Goal: Transaction & Acquisition: Purchase product/service

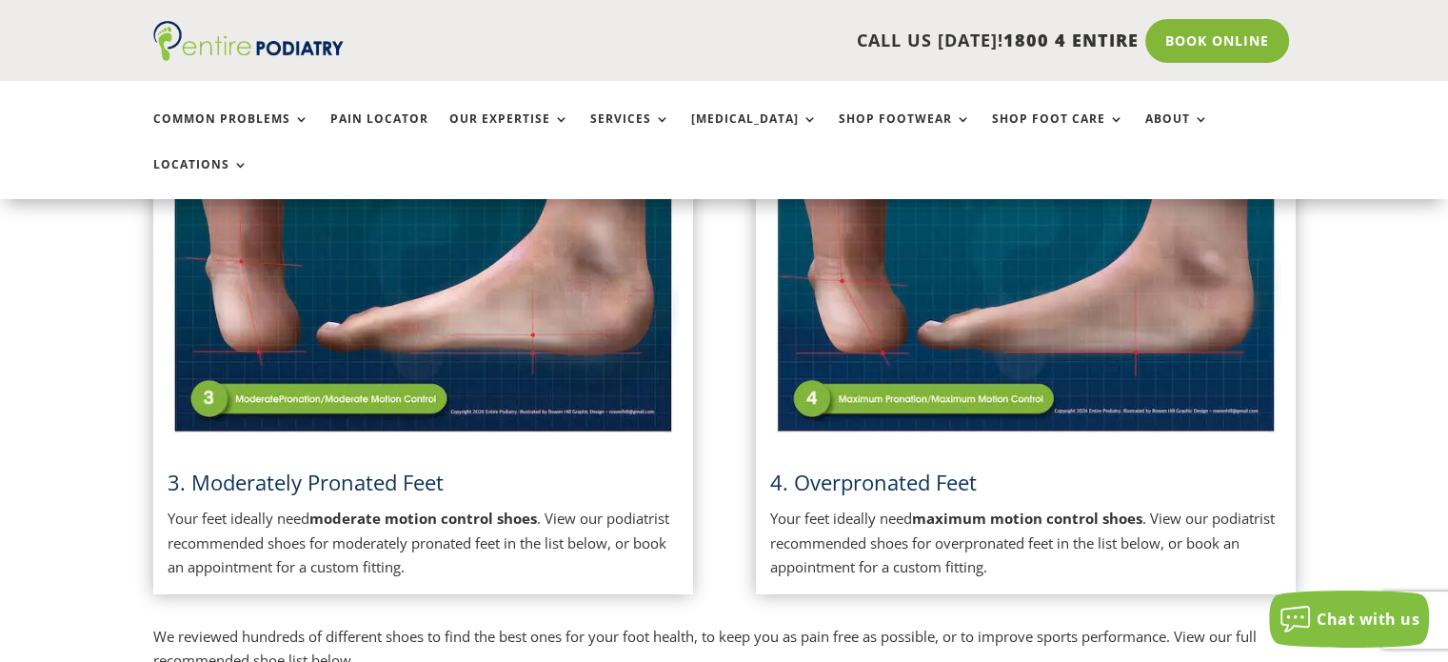
scroll to position [1482, 0]
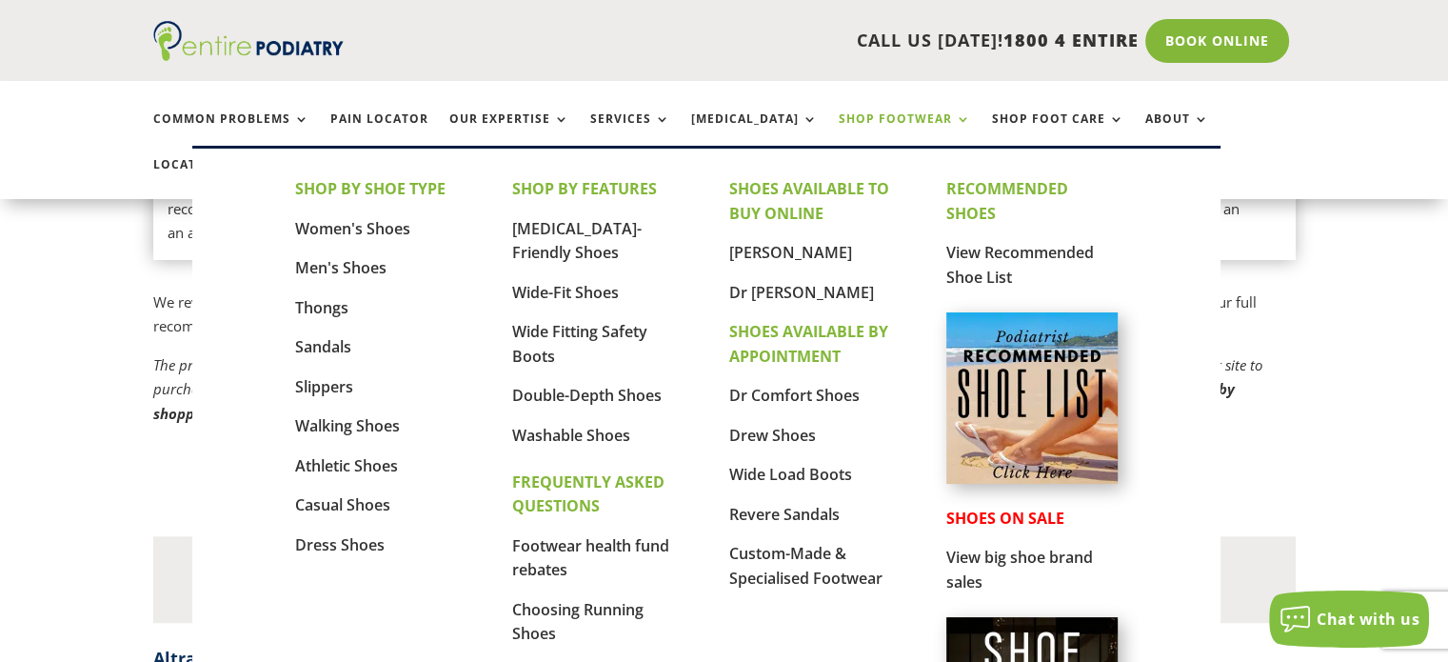
click at [839, 112] on link "Shop Footwear" at bounding box center [905, 132] width 132 height 41
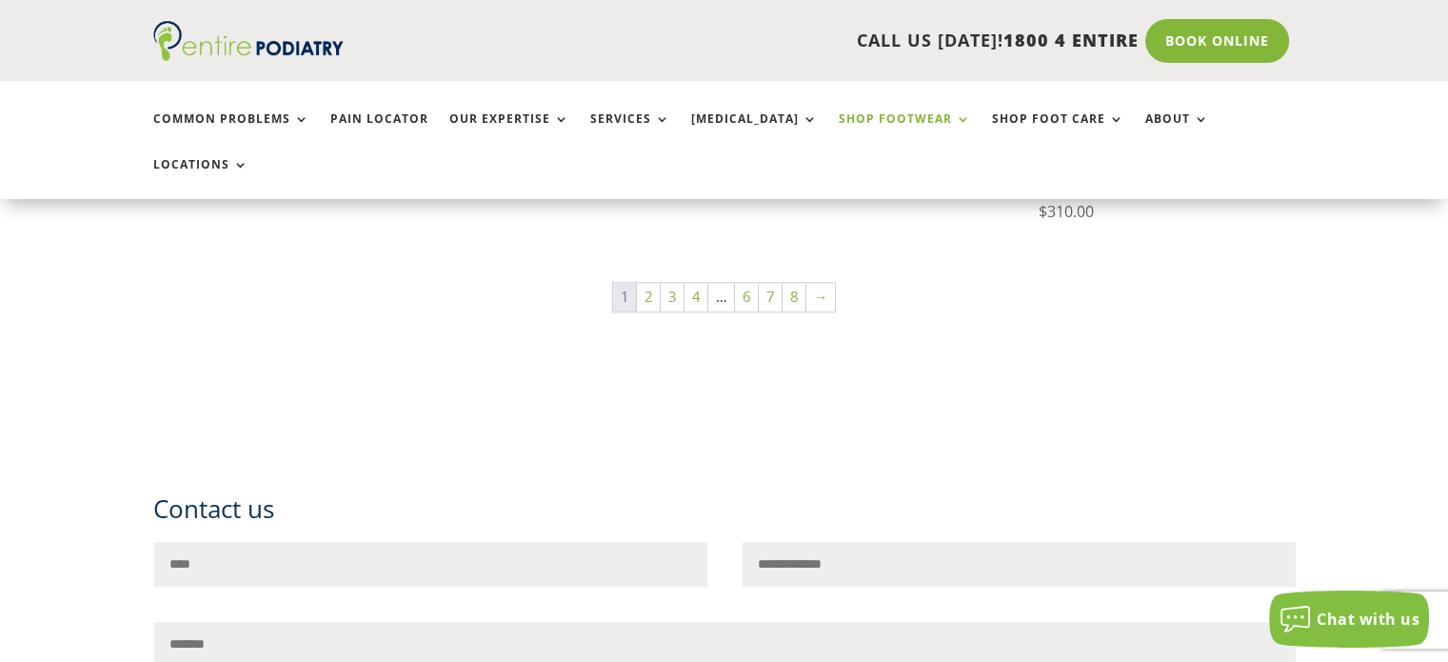
scroll to position [1674, 0]
click at [839, 119] on link "Shop Footwear" at bounding box center [905, 132] width 132 height 41
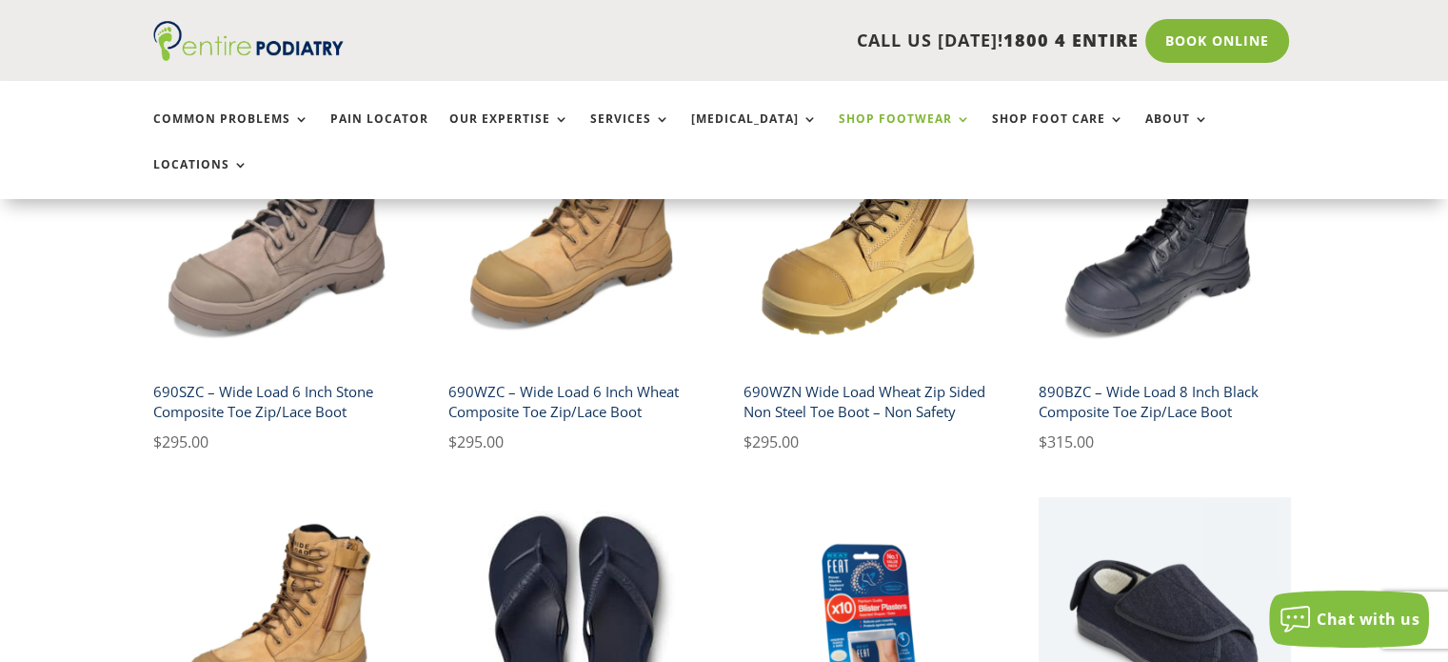
scroll to position [1626, 0]
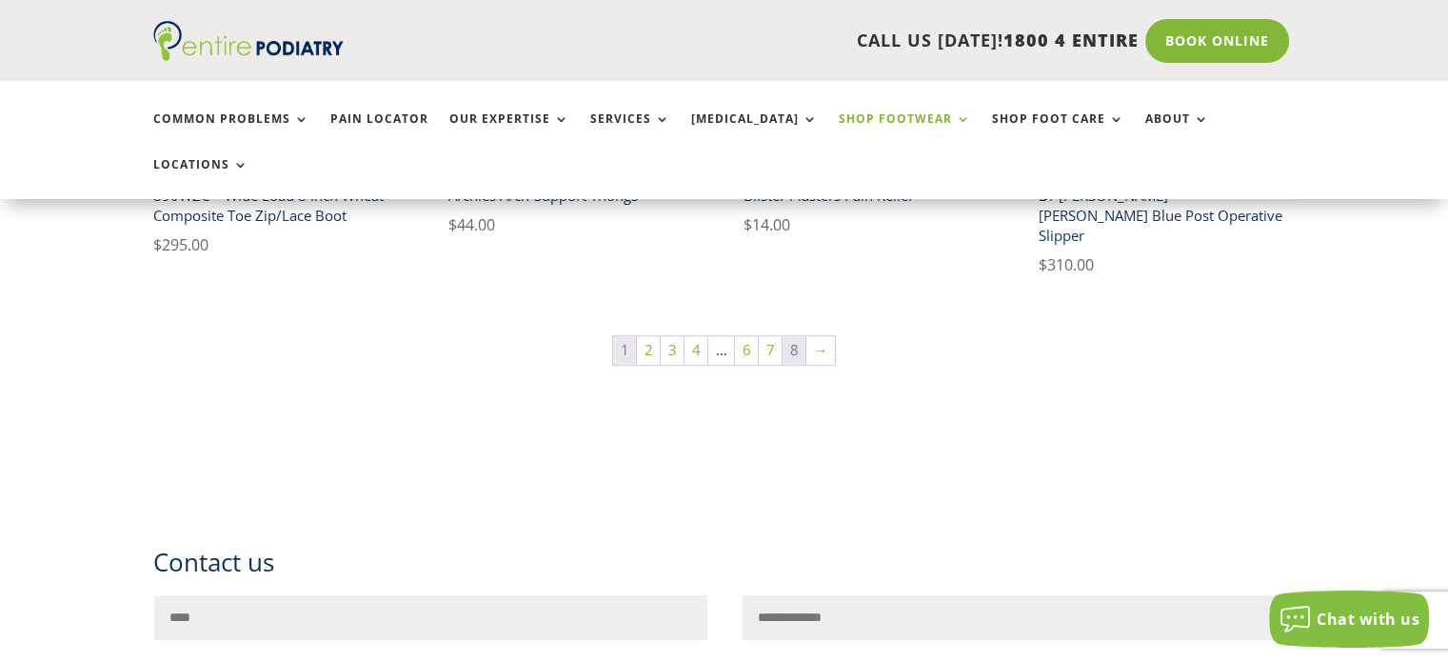
click at [786, 336] on link "8" at bounding box center [793, 350] width 23 height 29
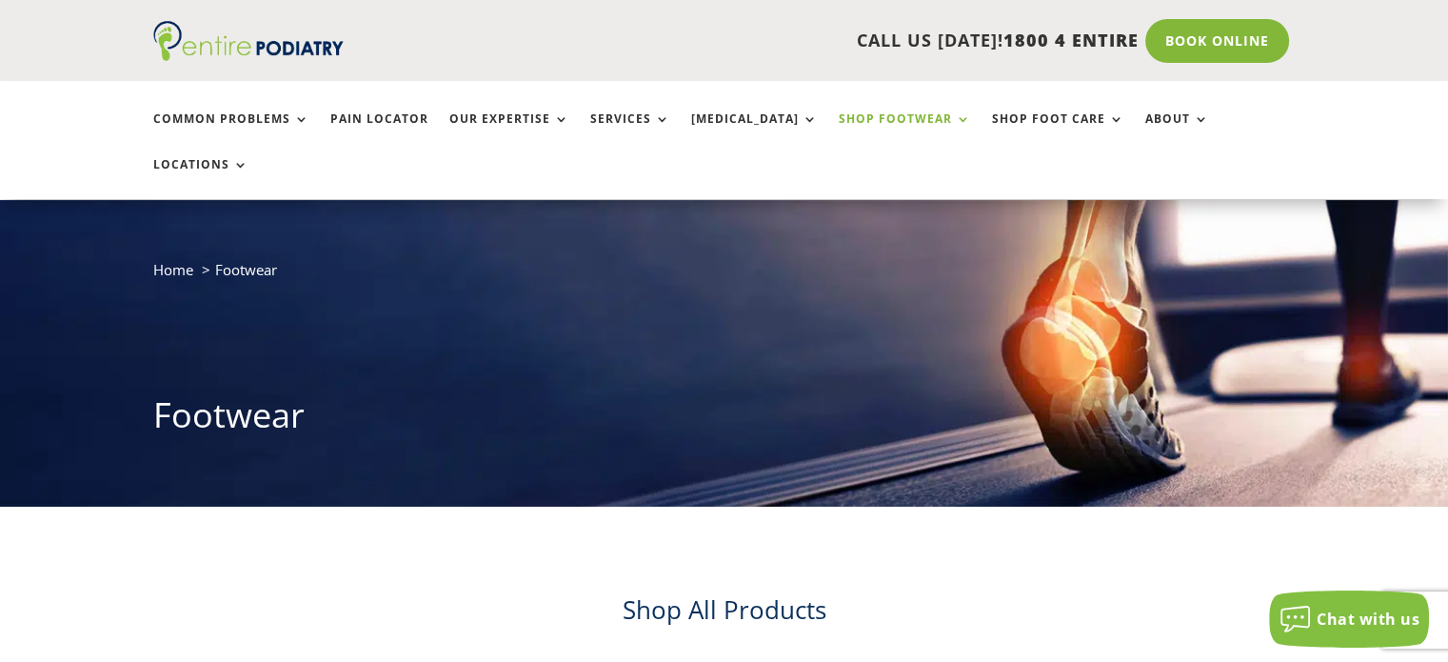
scroll to position [94, 0]
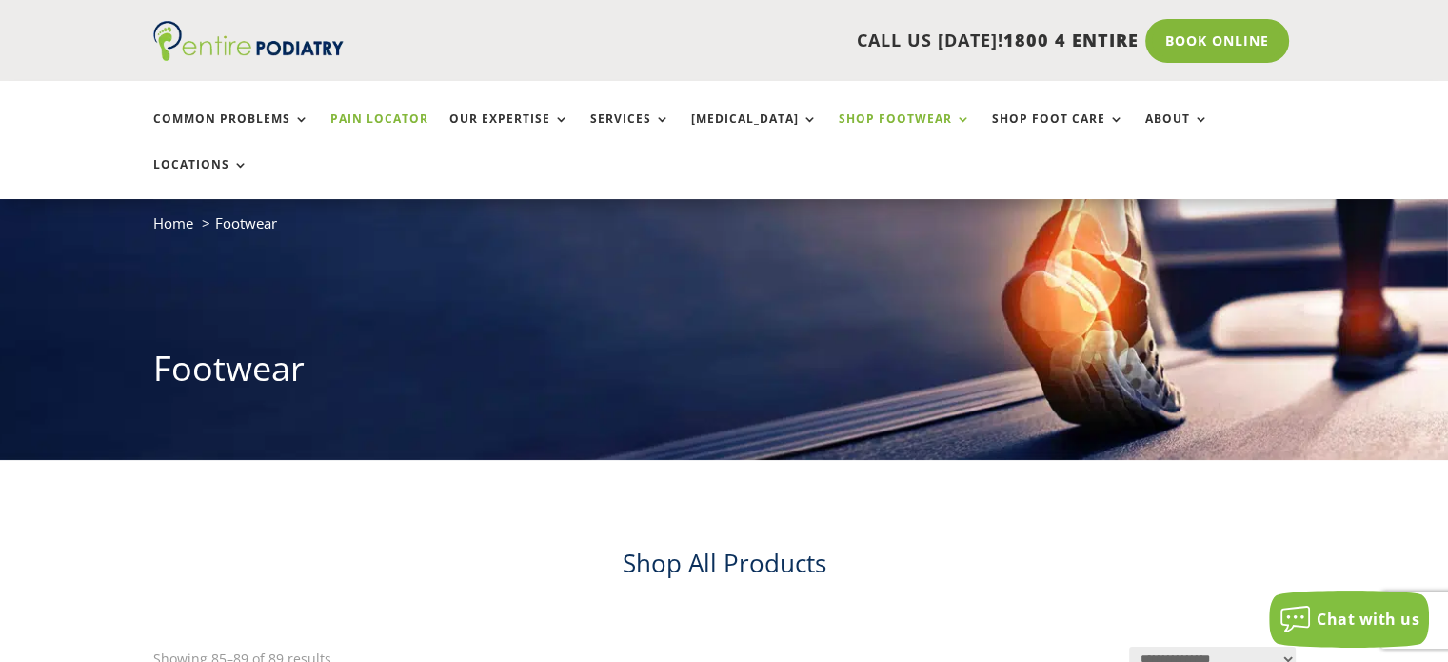
click at [405, 125] on link "Pain Locator" at bounding box center [379, 132] width 98 height 41
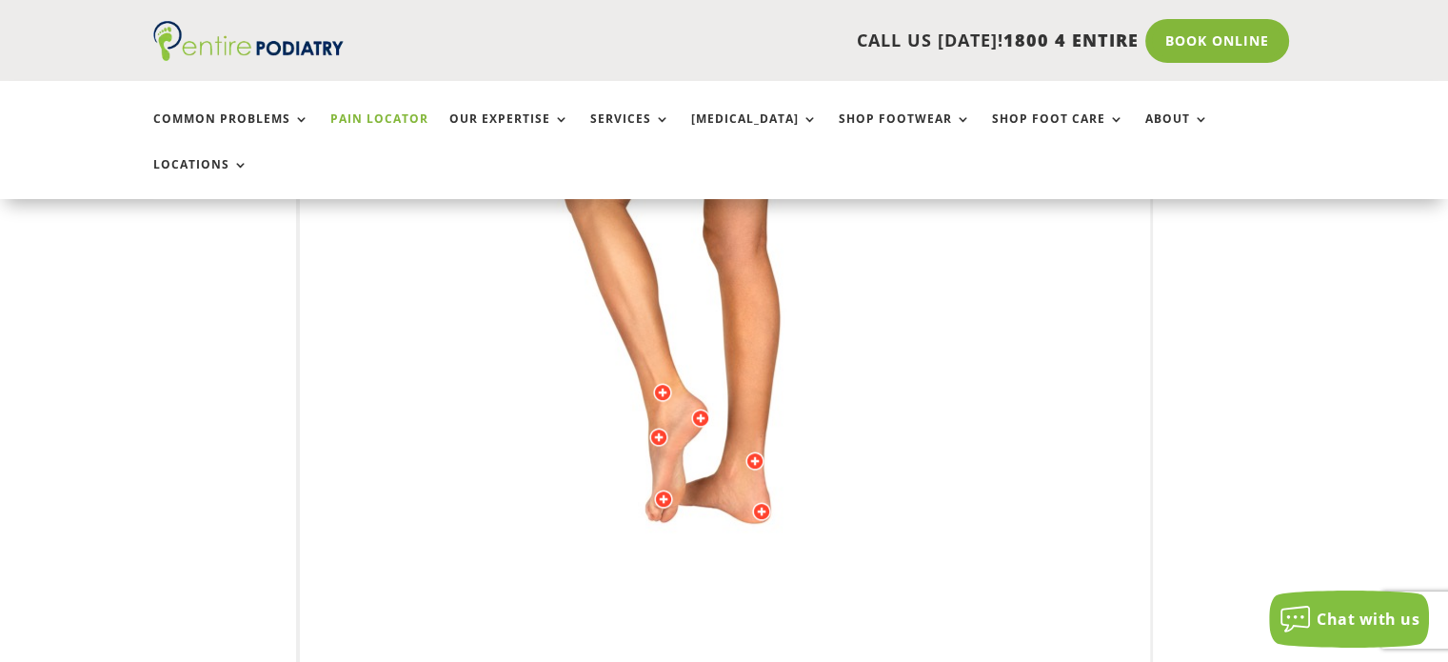
click at [745, 466] on img at bounding box center [725, 242] width 525 height 761
click at [721, 456] on img at bounding box center [725, 242] width 525 height 761
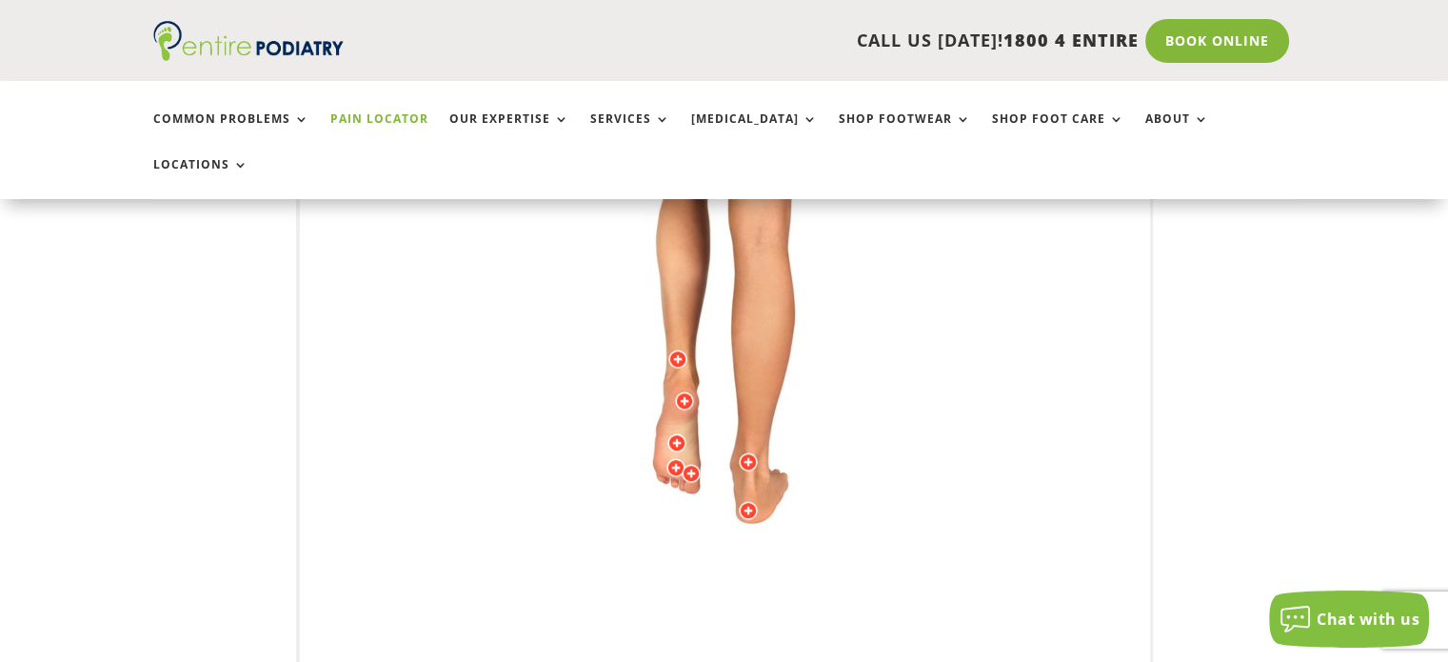
drag, startPoint x: 721, startPoint y: 456, endPoint x: 685, endPoint y: 388, distance: 76.6
click at [685, 388] on img at bounding box center [725, 242] width 525 height 761
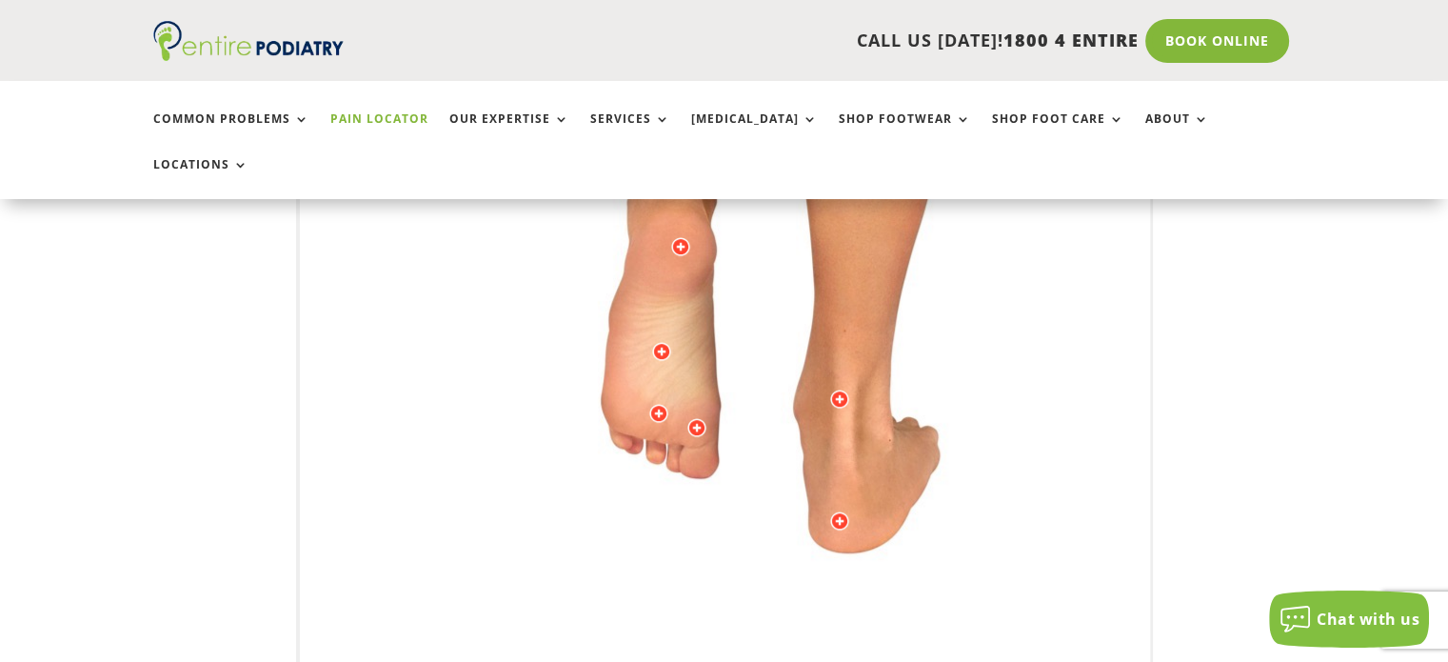
click at [661, 342] on div at bounding box center [661, 351] width 19 height 19
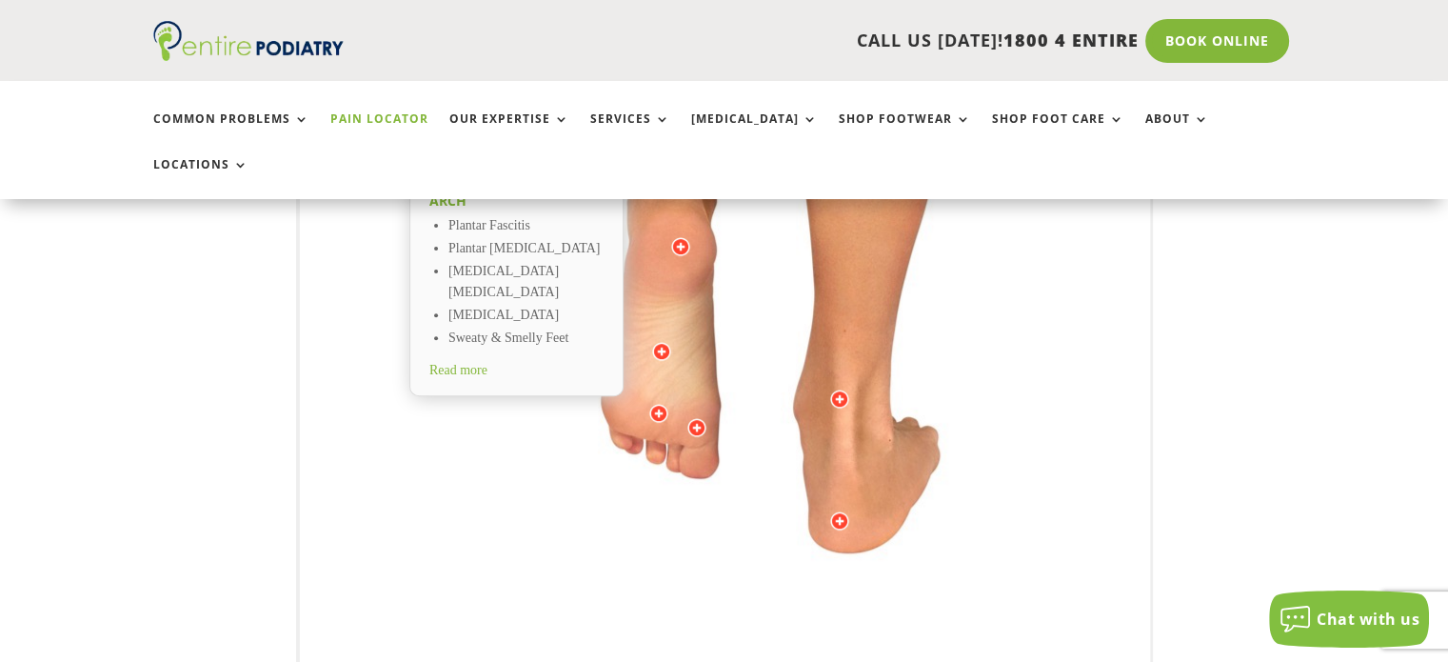
click at [514, 215] on li "Plantar Fascitis" at bounding box center [525, 226] width 155 height 23
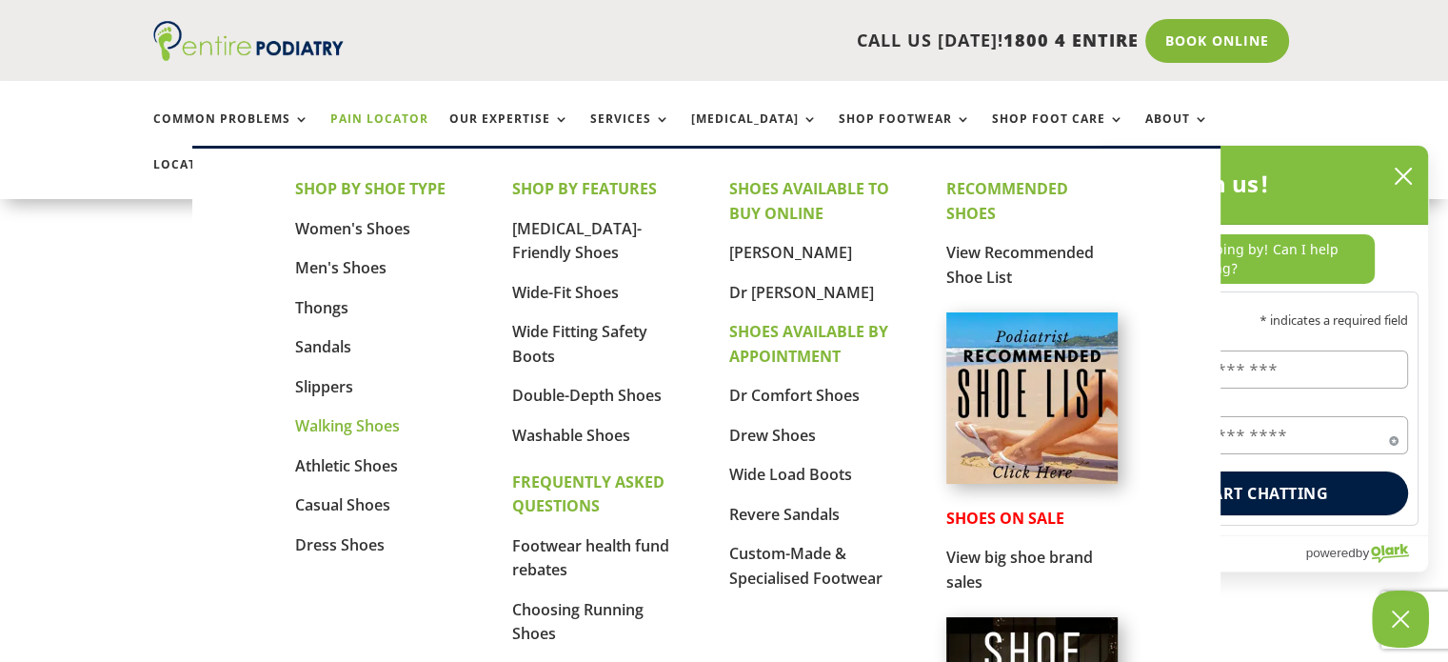
click at [326, 432] on link "Walking Shoes" at bounding box center [347, 425] width 105 height 21
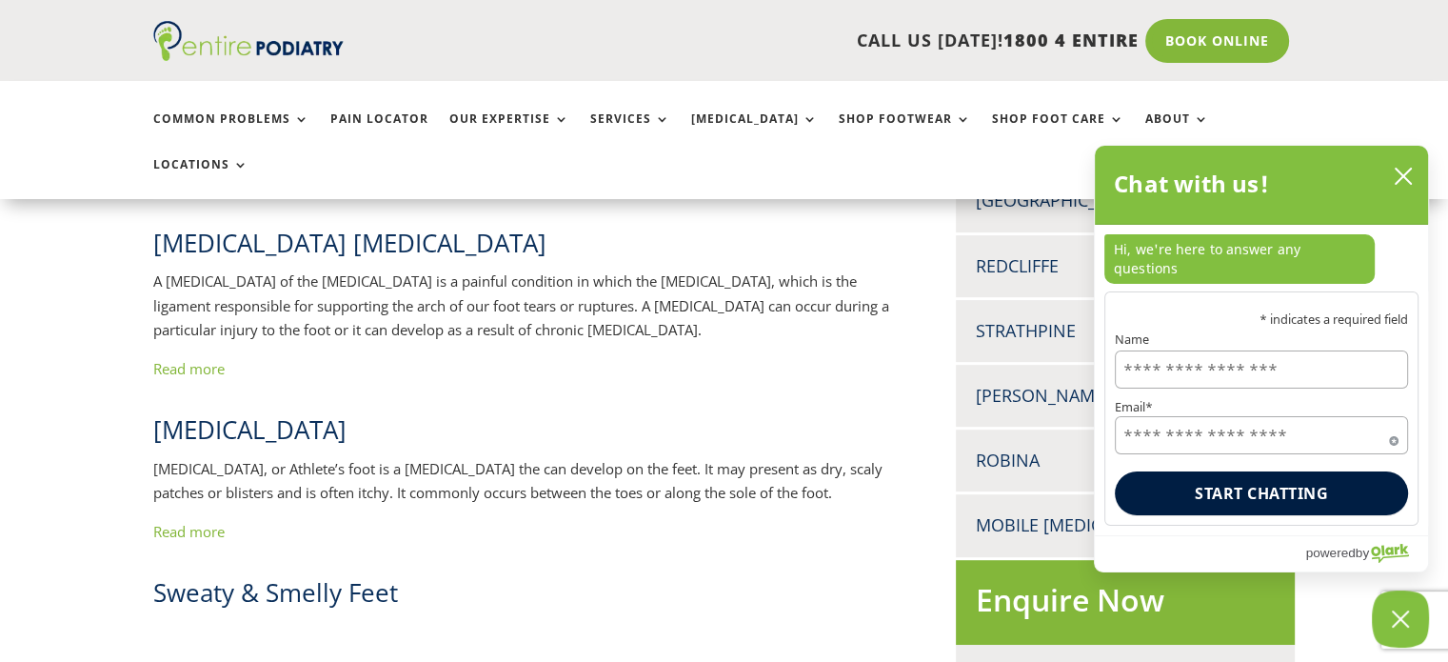
scroll to position [832, 0]
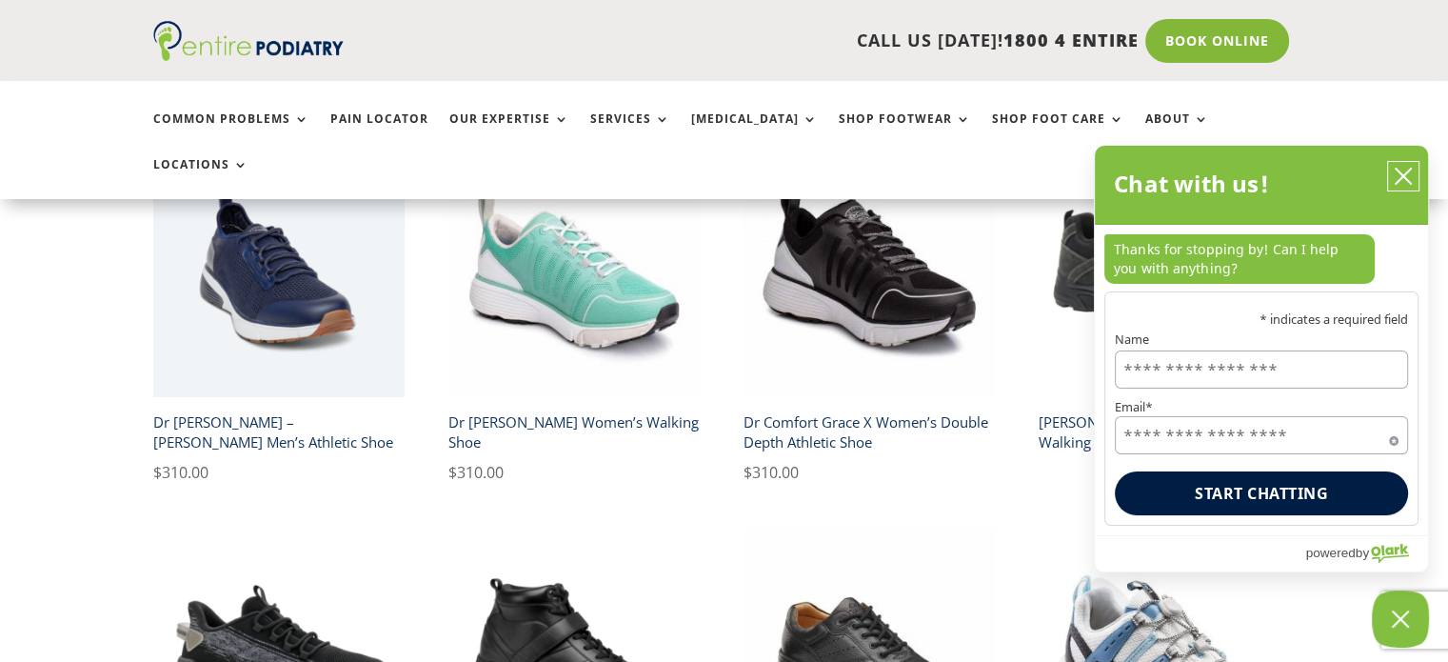
click at [1404, 189] on button "close chatbox" at bounding box center [1403, 176] width 30 height 29
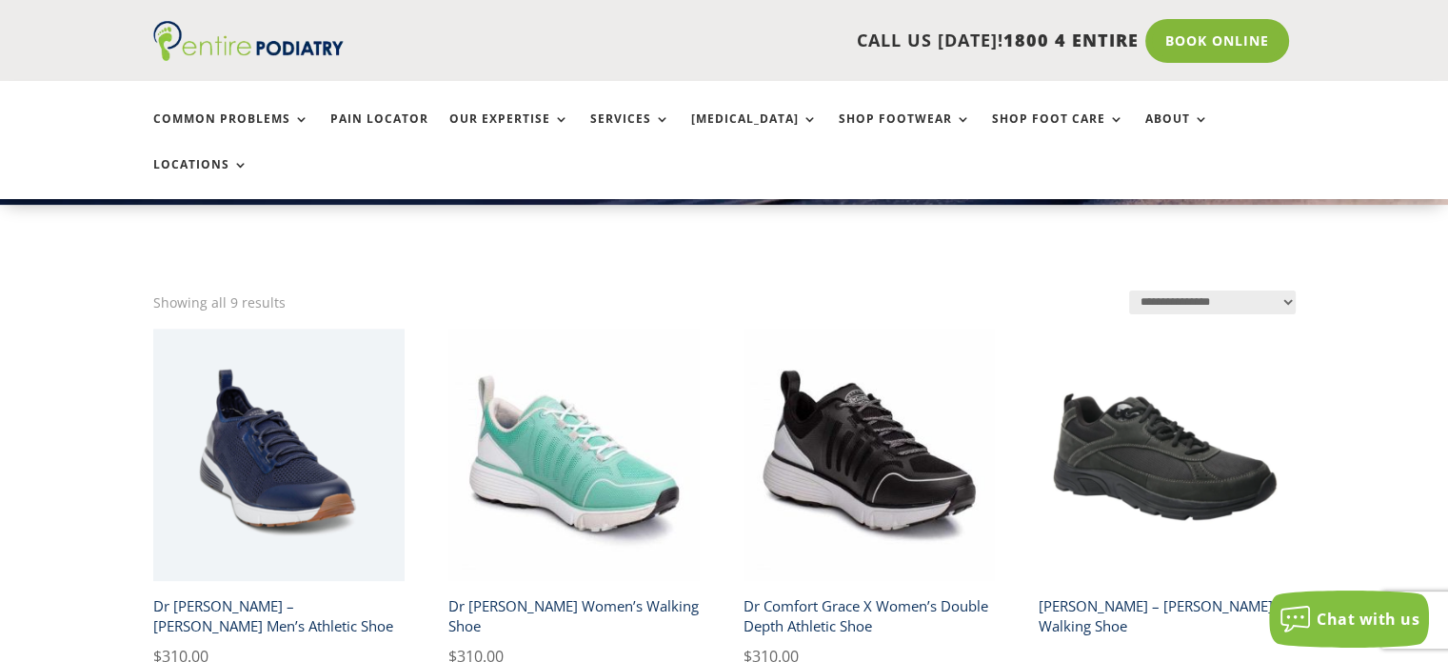
scroll to position [303, 0]
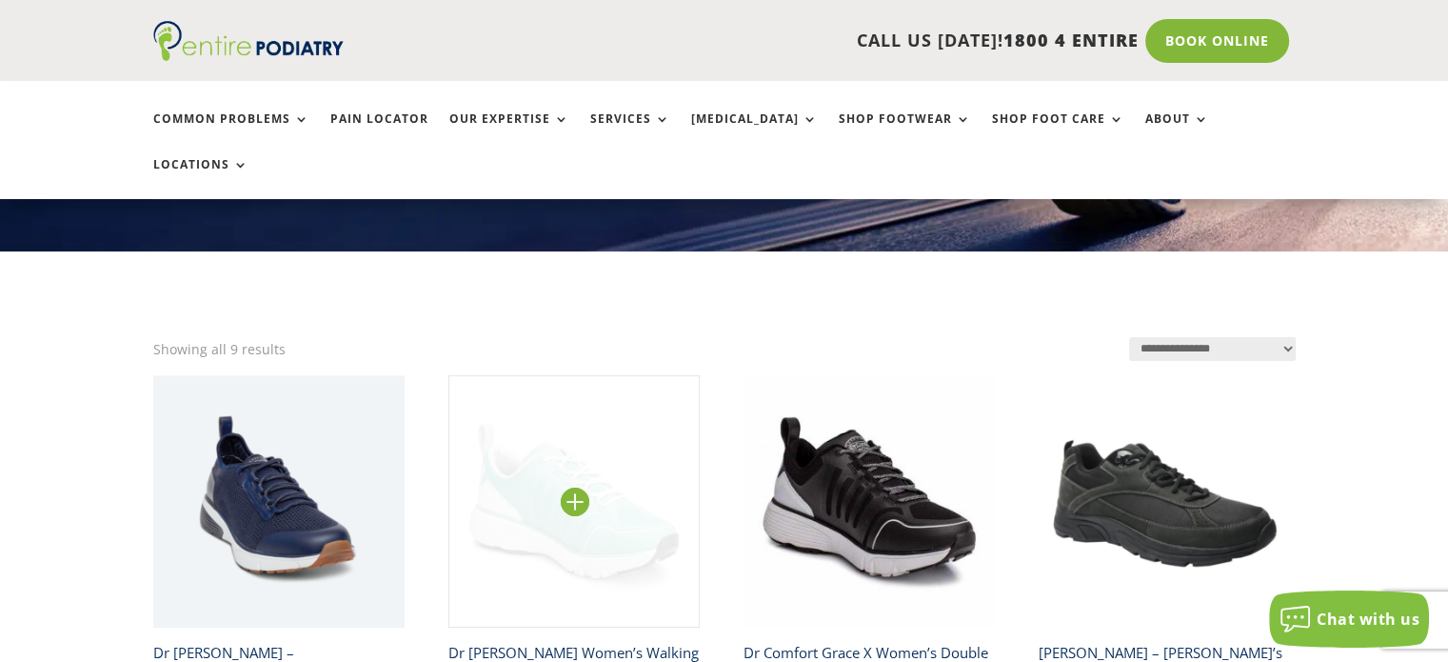
click at [573, 485] on img at bounding box center [574, 501] width 252 height 252
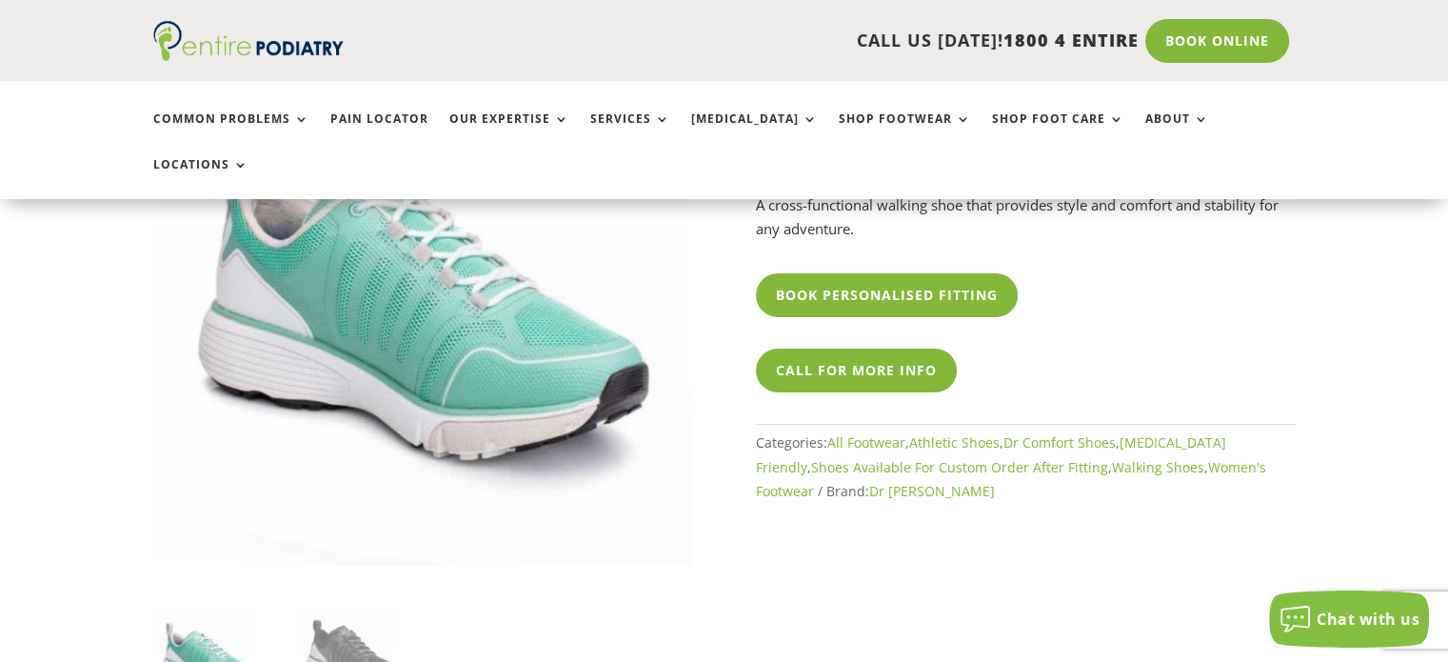
scroll to position [336, 0]
